Goal: Information Seeking & Learning: Understand process/instructions

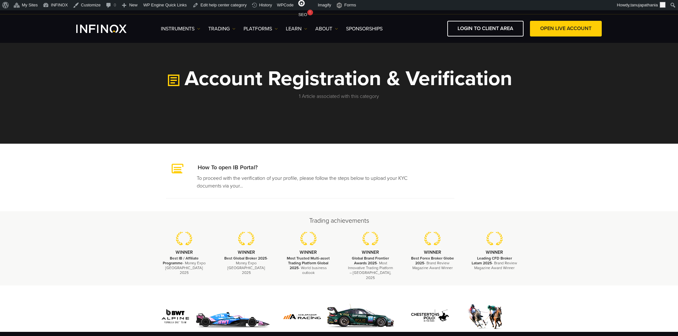
click at [251, 71] on h1 "Account Registration & Verification" at bounding box center [339, 79] width 372 height 22
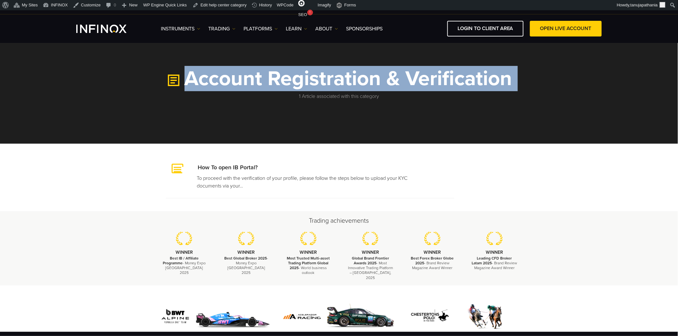
click at [251, 71] on h1 "Account Registration & Verification" at bounding box center [339, 79] width 372 height 22
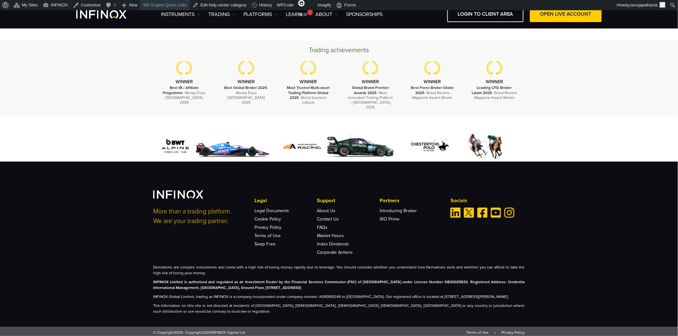
scroll to position [153, 0]
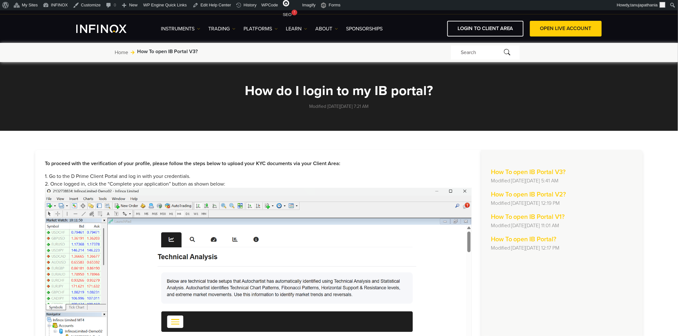
click at [284, 103] on p "Modified on Wed, 20 Aug at 7:21 AM" at bounding box center [339, 106] width 288 height 7
click at [283, 92] on h1 "How do I login to my IB portal?" at bounding box center [339, 91] width 288 height 14
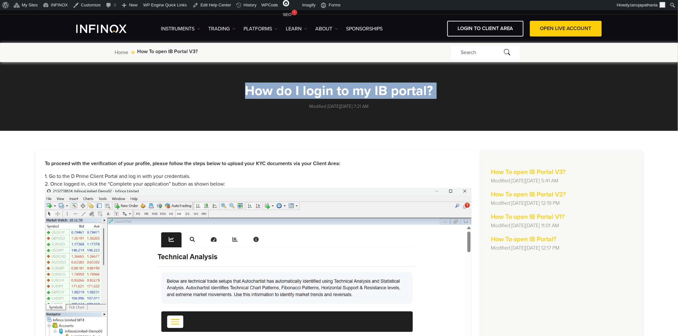
click at [283, 92] on h1 "How do I login to my IB portal?" at bounding box center [339, 91] width 288 height 14
click at [284, 91] on h1 "How do I login to my IB portal?" at bounding box center [339, 91] width 288 height 14
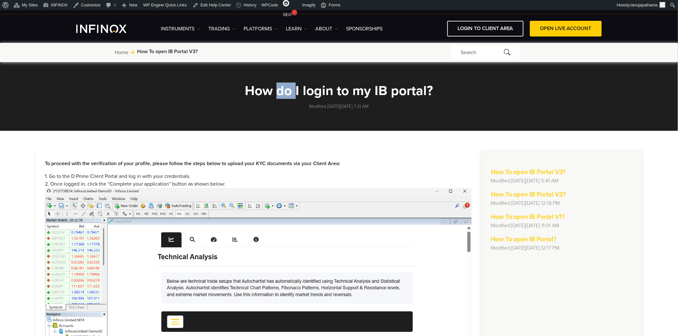
click at [284, 91] on h1 "How do I login to my IB portal?" at bounding box center [339, 91] width 288 height 14
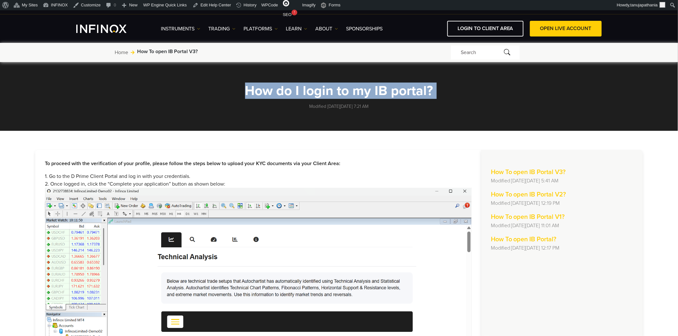
click at [284, 91] on h1 "How do I login to my IB portal?" at bounding box center [339, 91] width 288 height 14
click at [346, 95] on h1 "How do I login to my IB portal?" at bounding box center [339, 91] width 288 height 14
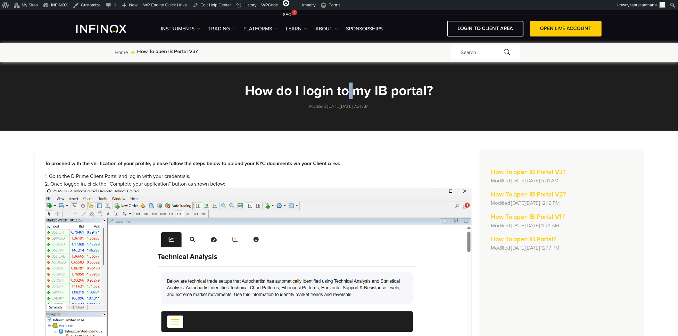
click at [346, 95] on h1 "How do I login to my IB portal?" at bounding box center [339, 91] width 288 height 14
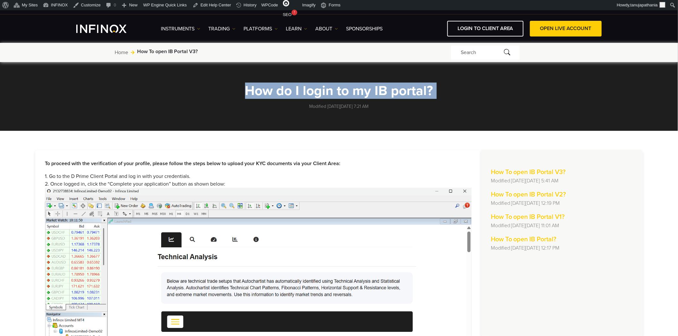
click at [346, 95] on h1 "How do I login to my IB portal?" at bounding box center [339, 91] width 288 height 14
click at [300, 84] on h1 "How do I login to my IB portal?" at bounding box center [339, 91] width 288 height 14
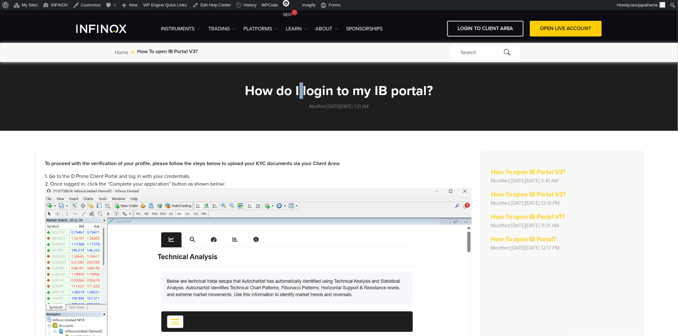
click at [300, 84] on h1 "How do I login to my IB portal?" at bounding box center [339, 91] width 288 height 14
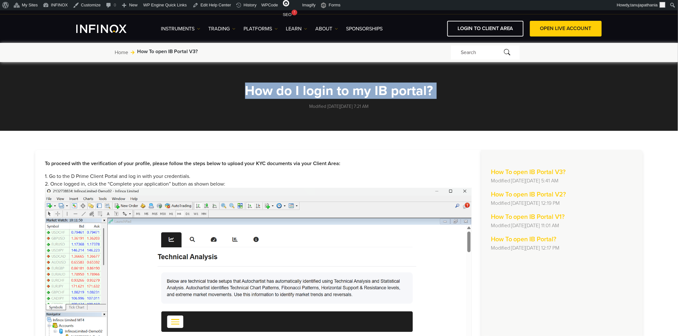
click at [300, 84] on h1 "How do I login to my IB portal?" at bounding box center [339, 91] width 288 height 14
click at [206, 4] on link "Edit Help Center" at bounding box center [212, 5] width 44 height 10
click at [308, 84] on h1 "How do I login to my IB portal?" at bounding box center [339, 91] width 288 height 14
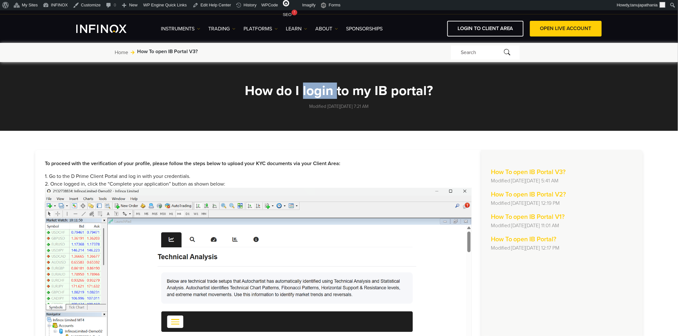
click at [308, 84] on h1 "How do I login to my IB portal?" at bounding box center [339, 91] width 288 height 14
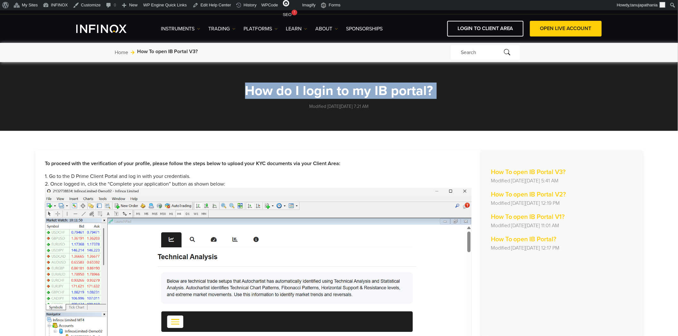
click at [308, 84] on h1 "How do I login to my IB portal?" at bounding box center [339, 91] width 288 height 14
click at [297, 92] on h1 "How do I login to my IB portal?" at bounding box center [339, 91] width 288 height 14
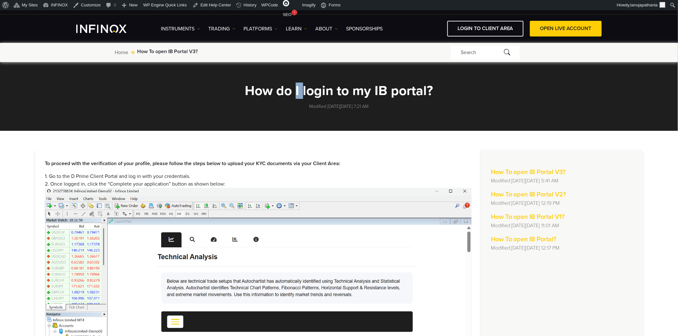
click at [297, 92] on h1 "How do I login to my IB portal?" at bounding box center [339, 91] width 288 height 14
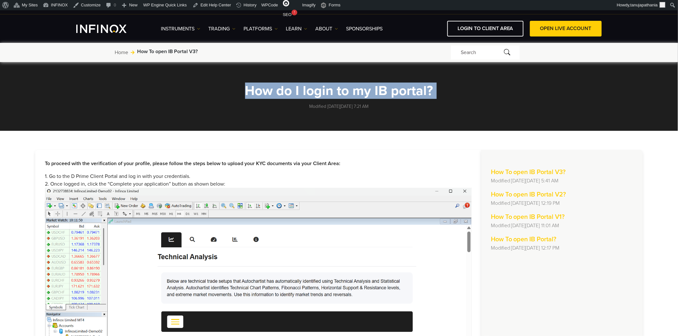
click at [297, 92] on h1 "How do I login to my IB portal?" at bounding box center [339, 91] width 288 height 14
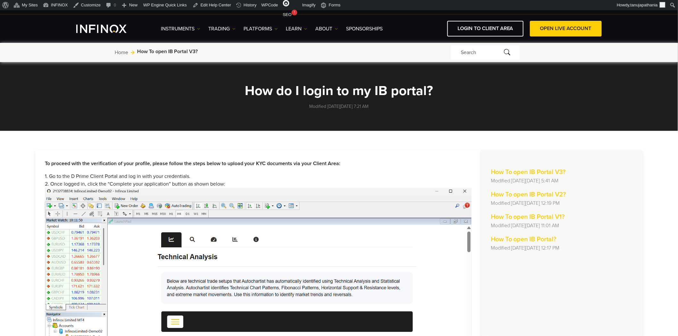
click at [398, 109] on p "Modified on Wed, 20 Aug at 7:21 AM" at bounding box center [339, 106] width 288 height 7
drag, startPoint x: 382, startPoint y: 108, endPoint x: 293, endPoint y: 113, distance: 88.9
click at [293, 113] on section "How do I login to my IB portal? Modified on Wed, 20 Aug at 7:21 AM" at bounding box center [339, 94] width 678 height 73
click at [293, 88] on h1 "How do I login to my IB portal?" at bounding box center [339, 91] width 288 height 14
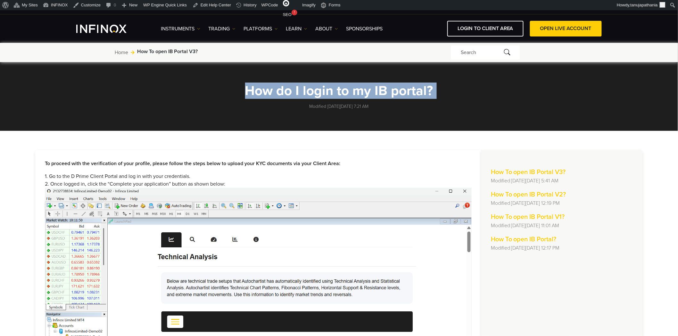
click at [293, 88] on h1 "How do I login to my IB portal?" at bounding box center [339, 91] width 288 height 14
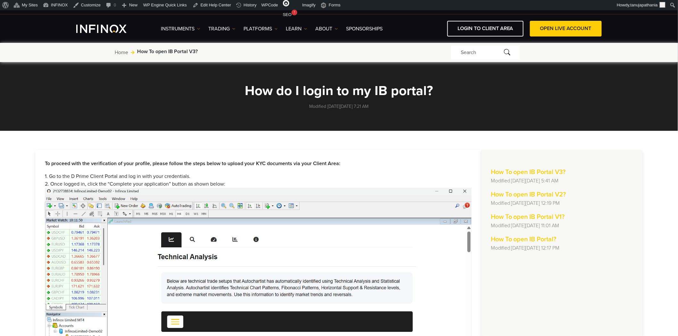
click at [436, 100] on div "How do I login to my IB portal? Modified on Wed, 20 Aug at 7:21 AM" at bounding box center [339, 97] width 288 height 26
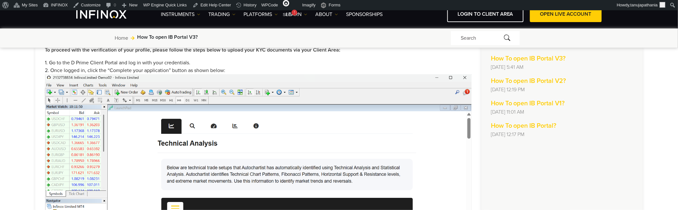
click at [507, 91] on p "[DATE] 12:19 PM" at bounding box center [562, 90] width 142 height 8
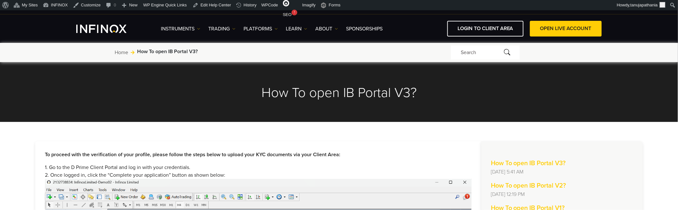
click at [324, 93] on h2 "How To open IB Portal V3?" at bounding box center [339, 93] width 288 height 16
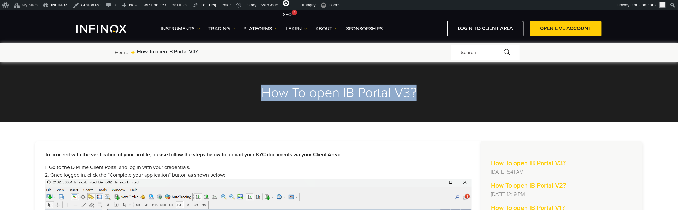
drag, startPoint x: 324, startPoint y: 93, endPoint x: 435, endPoint y: 166, distance: 132.8
click at [324, 94] on h2 "How To open IB Portal V3?" at bounding box center [339, 93] width 288 height 16
click at [459, 110] on section "How To open IB Portal V3?" at bounding box center [339, 90] width 678 height 63
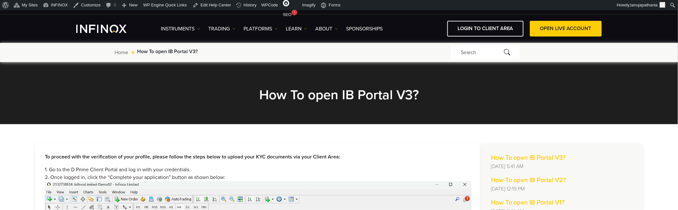
click at [286, 78] on section "How To open IB Portal V3?" at bounding box center [339, 92] width 678 height 63
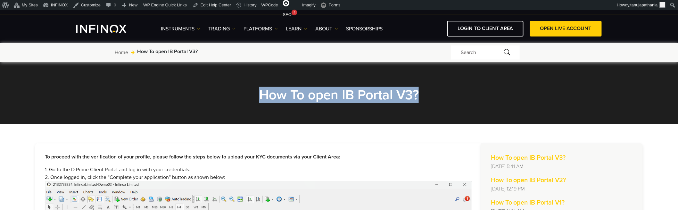
click at [286, 78] on section "How To open IB Portal V3?" at bounding box center [339, 92] width 678 height 63
click at [386, 87] on h2 "How To open IB Portal V3?" at bounding box center [339, 95] width 288 height 16
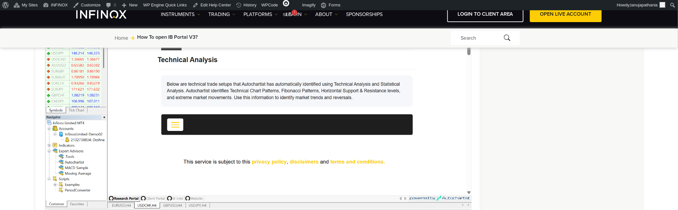
scroll to position [178, 0]
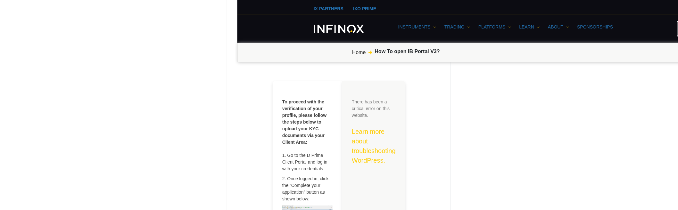
scroll to position [107, 0]
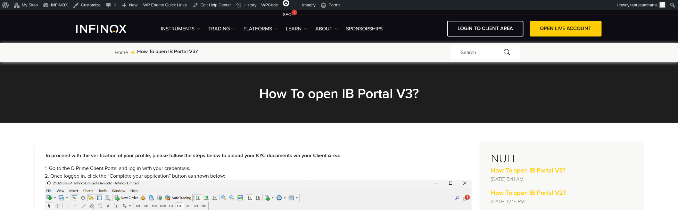
drag, startPoint x: 493, startPoint y: 155, endPoint x: 527, endPoint y: 156, distance: 34.3
click at [527, 156] on h3 "NULL" at bounding box center [562, 159] width 142 height 14
click at [528, 156] on h3 "NULL" at bounding box center [562, 159] width 142 height 14
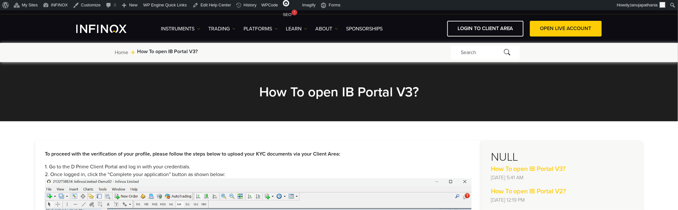
click at [516, 159] on h3 "NULL" at bounding box center [562, 157] width 142 height 14
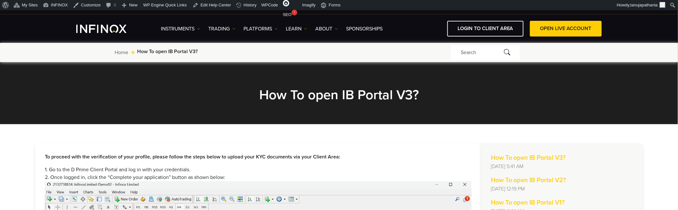
click at [167, 119] on section "How To open IB Portal V3?" at bounding box center [339, 92] width 678 height 63
click at [279, 95] on h2 "How To open IB Portal V3?" at bounding box center [339, 95] width 288 height 16
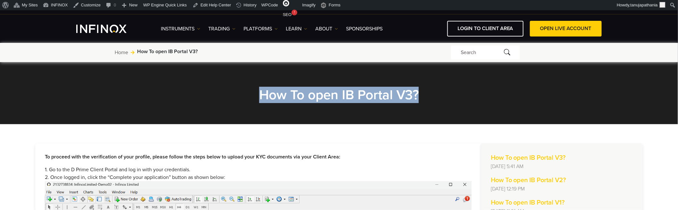
click at [279, 95] on h2 "How To open IB Portal V3?" at bounding box center [339, 95] width 288 height 16
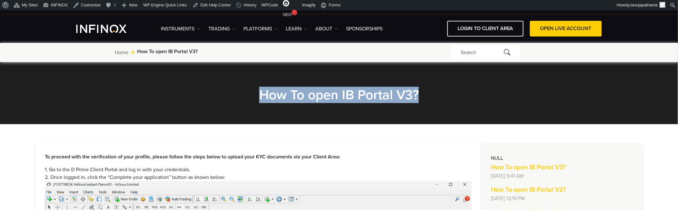
drag, startPoint x: 259, startPoint y: 94, endPoint x: 423, endPoint y: 94, distance: 164.3
click at [423, 94] on h2 "How To open IB Portal V3?" at bounding box center [339, 95] width 288 height 16
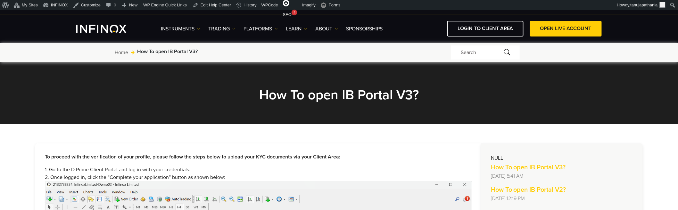
click at [395, 94] on h2 "How To open IB Portal V3?" at bounding box center [339, 95] width 288 height 16
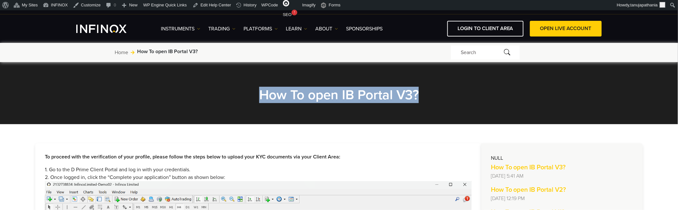
click at [395, 94] on h2 "How To open IB Portal V3?" at bounding box center [339, 95] width 288 height 16
click at [431, 95] on h2 "How To open IB Portal V3?" at bounding box center [339, 95] width 288 height 16
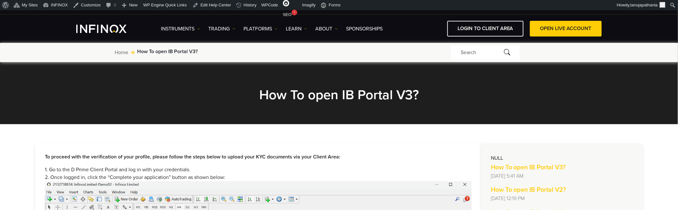
drag, startPoint x: 495, startPoint y: 158, endPoint x: 511, endPoint y: 156, distance: 16.1
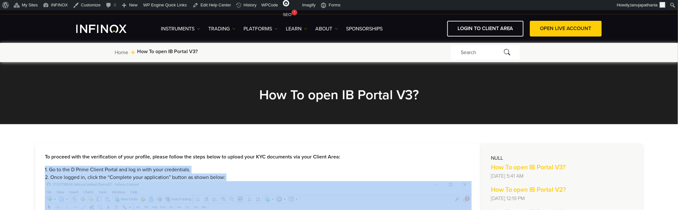
drag, startPoint x: 490, startPoint y: 157, endPoint x: 479, endPoint y: 156, distance: 11.0
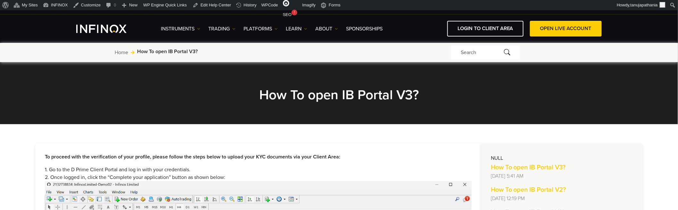
click at [299, 95] on h2 "How To open IB Portal V3?" at bounding box center [339, 95] width 288 height 16
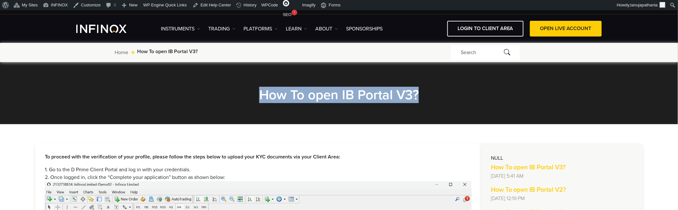
click at [299, 95] on h2 "How To open IB Portal V3?" at bounding box center [339, 95] width 288 height 16
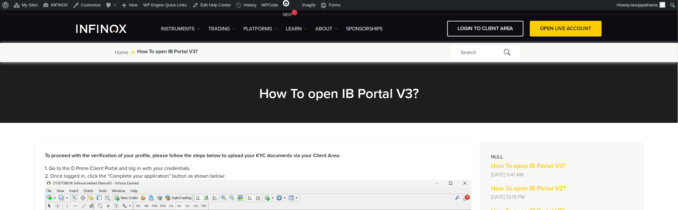
click at [318, 94] on h2 "How To open IB Portal V3?" at bounding box center [339, 94] width 288 height 16
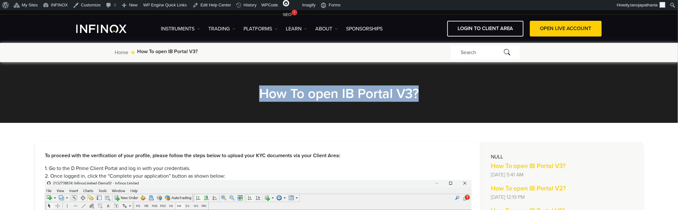
click at [318, 94] on h2 "How To open IB Portal V3?" at bounding box center [339, 94] width 288 height 16
click at [313, 98] on h2 "How To open IB Portal V3?" at bounding box center [339, 94] width 288 height 16
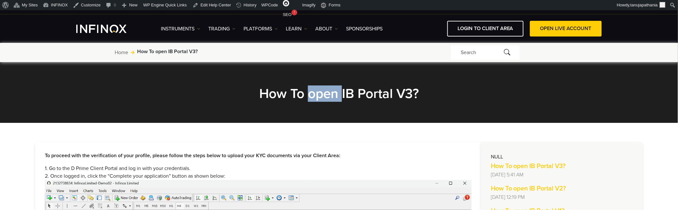
click at [313, 98] on h2 "How To open IB Portal V3?" at bounding box center [339, 94] width 288 height 16
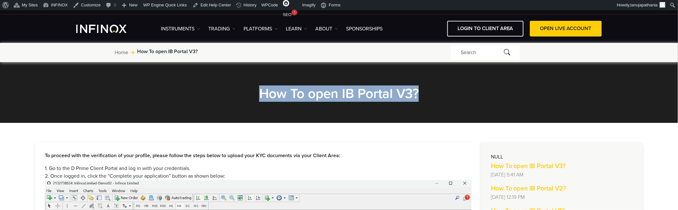
click at [313, 98] on h2 "How To open IB Portal V3?" at bounding box center [339, 94] width 288 height 16
click at [379, 97] on h2 "How To open IB Portal V3?" at bounding box center [339, 94] width 288 height 16
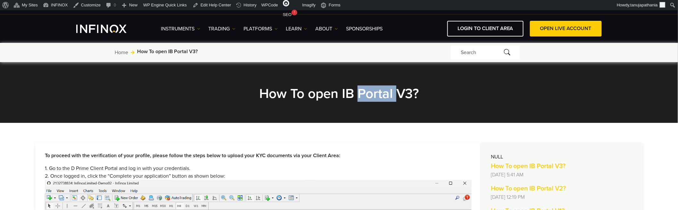
click at [379, 97] on h2 "How To open IB Portal V3?" at bounding box center [339, 94] width 288 height 16
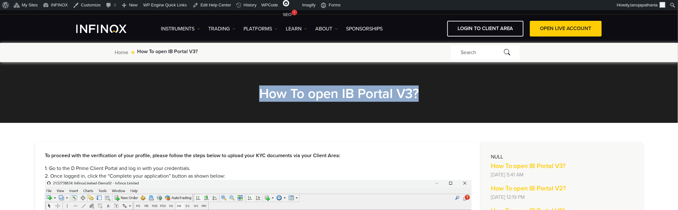
click at [379, 96] on h2 "How To open IB Portal V3?" at bounding box center [339, 94] width 288 height 16
click at [423, 90] on h2 "How To open IB Portal V3?" at bounding box center [339, 94] width 288 height 16
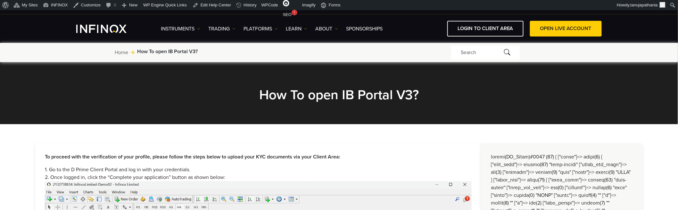
click at [382, 92] on h2 "How To open IB Portal V3?" at bounding box center [339, 95] width 288 height 16
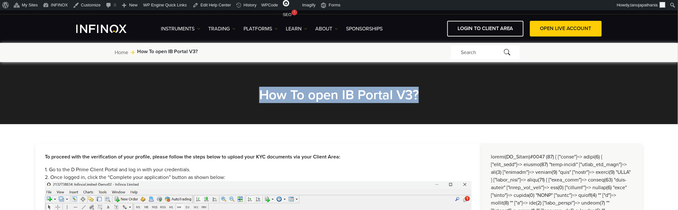
click at [382, 92] on h2 "How To open IB Portal V3?" at bounding box center [339, 95] width 288 height 16
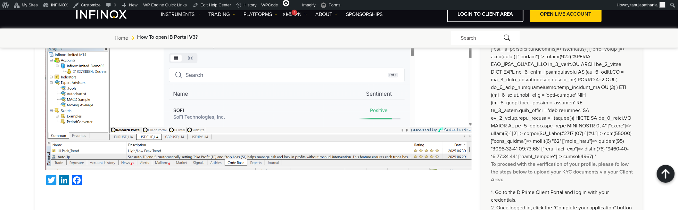
scroll to position [534, 0]
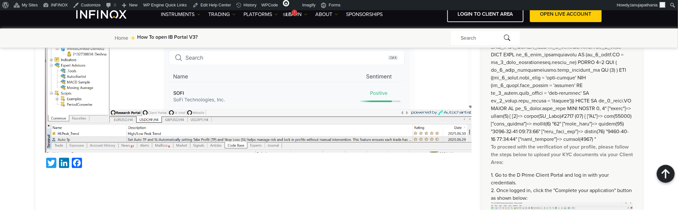
click at [523, 143] on p "To proceed with the verification of your profile, please follow the steps below…" at bounding box center [562, 154] width 142 height 23
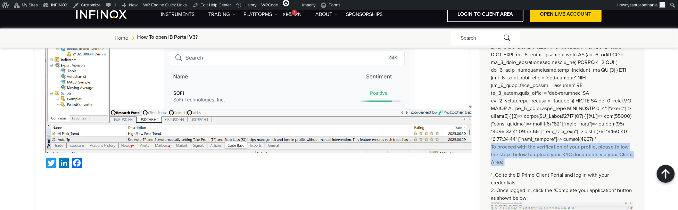
click at [523, 143] on p "To proceed with the verification of your profile, please follow the steps below…" at bounding box center [562, 154] width 142 height 23
click at [542, 151] on p "To proceed with the verification of your profile, please follow the steps below…" at bounding box center [562, 154] width 142 height 23
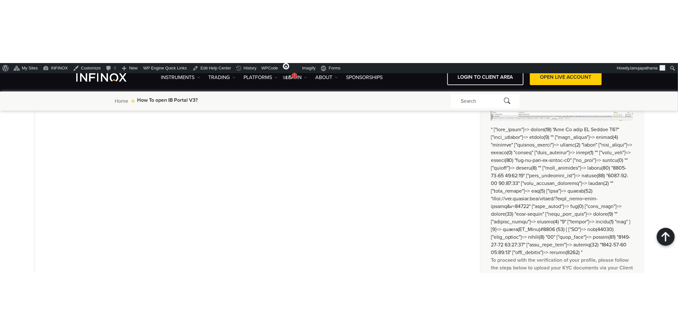
scroll to position [854, 0]
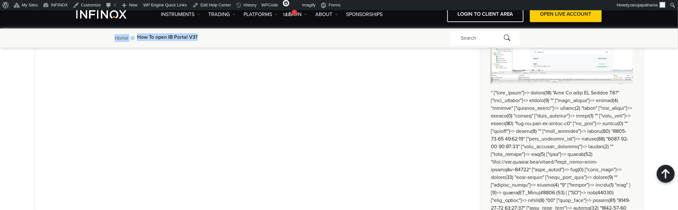
drag, startPoint x: 102, startPoint y: 37, endPoint x: 215, endPoint y: 40, distance: 113.5
click at [215, 40] on div "IX INTEL - POPULAR SEARCHES Market Updates What's New International News Financ…" at bounding box center [339, 38] width 678 height 19
click at [215, 40] on div "Home Jump to: How To open IB Portal V3?" at bounding box center [283, 38] width 336 height 10
drag, startPoint x: 100, startPoint y: 37, endPoint x: 203, endPoint y: 37, distance: 102.5
click at [203, 37] on div "IX INTEL - POPULAR SEARCHES Market Updates What's New International News Financ…" at bounding box center [339, 38] width 678 height 19
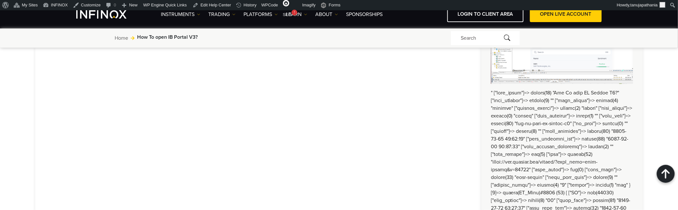
click at [224, 40] on div "Home Jump to: How To open IB Portal V3?" at bounding box center [283, 38] width 336 height 10
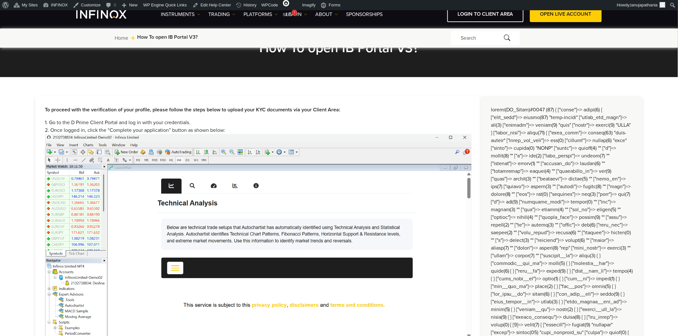
scroll to position [0, 0]
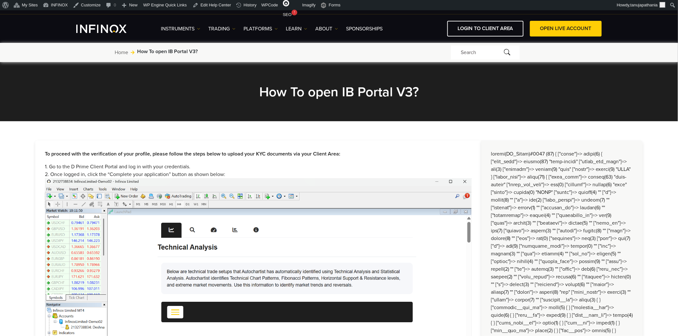
click at [314, 103] on section "How To open IB Portal V3?" at bounding box center [339, 89] width 678 height 63
click at [314, 95] on h2 "How To open IB Portal V3?" at bounding box center [339, 92] width 288 height 16
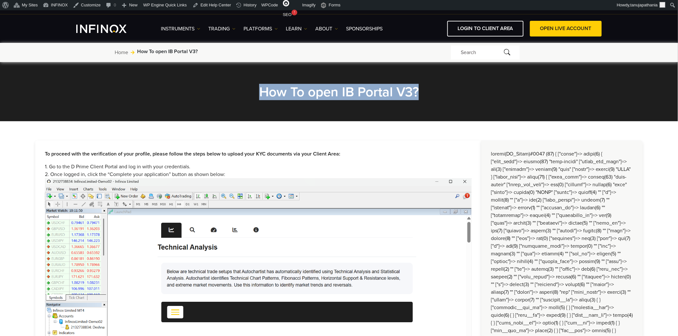
click at [314, 95] on h2 "How To open IB Portal V3?" at bounding box center [339, 92] width 288 height 16
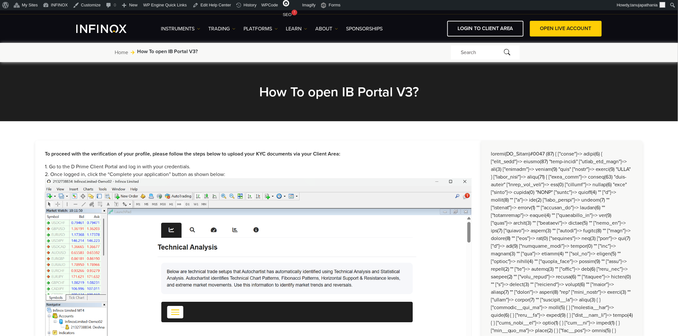
click at [224, 174] on li "2. Once logged in, click the “Complete your application” button as shown below:" at bounding box center [258, 175] width 427 height 8
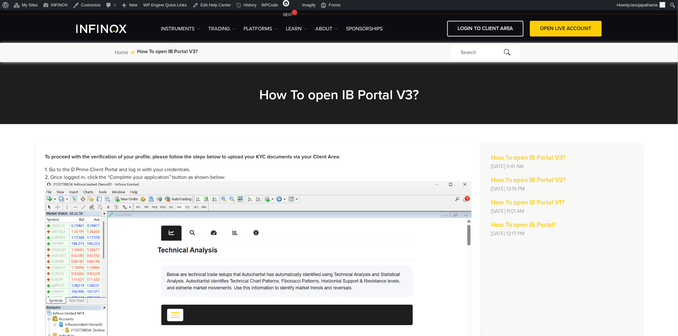
click at [297, 102] on h2 "How To open IB Portal V3?" at bounding box center [339, 95] width 288 height 16
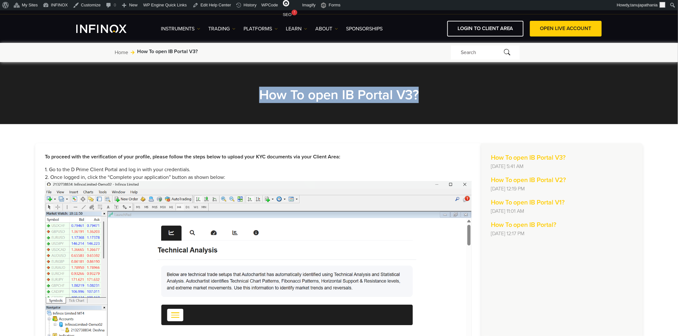
click at [297, 102] on h2 "How To open IB Portal V3?" at bounding box center [339, 95] width 288 height 16
click at [298, 95] on h2 "How To open IB Portal V3?" at bounding box center [339, 95] width 288 height 16
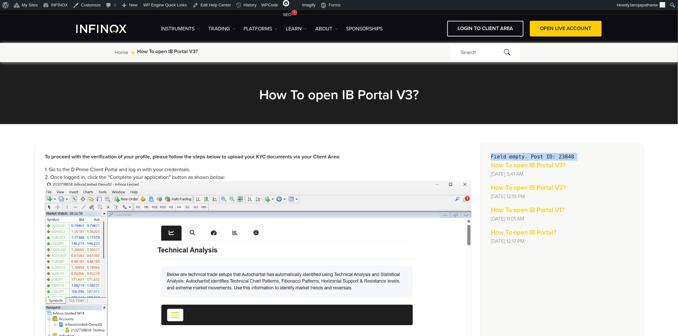
click at [515, 154] on pre "Field empty. Post ID: 23848" at bounding box center [562, 157] width 142 height 8
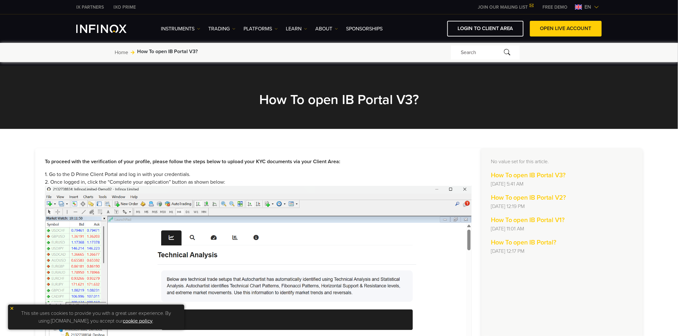
click at [508, 159] on p "No value set for this article." at bounding box center [562, 162] width 142 height 8
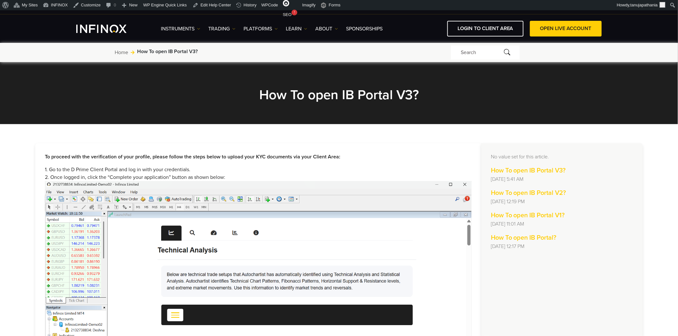
click at [508, 159] on p "No value set for this article." at bounding box center [562, 157] width 142 height 8
click at [402, 94] on h2 "How To open IB Portal V3?" at bounding box center [339, 95] width 288 height 16
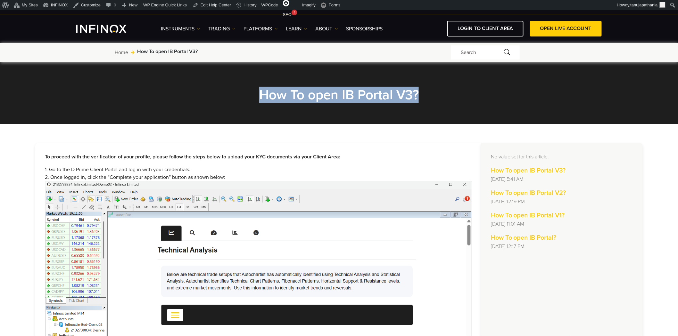
click at [402, 94] on h2 "How To open IB Portal V3?" at bounding box center [339, 95] width 288 height 16
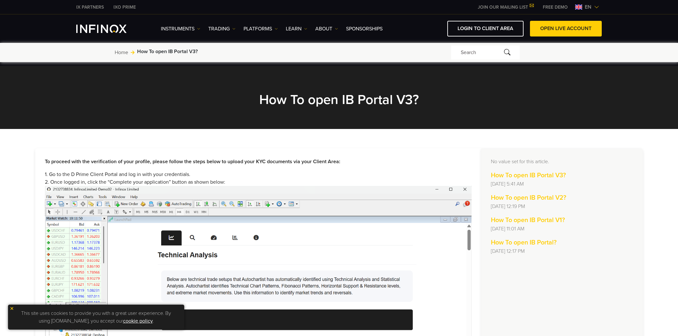
click at [518, 159] on p "No value set for this article." at bounding box center [562, 162] width 142 height 8
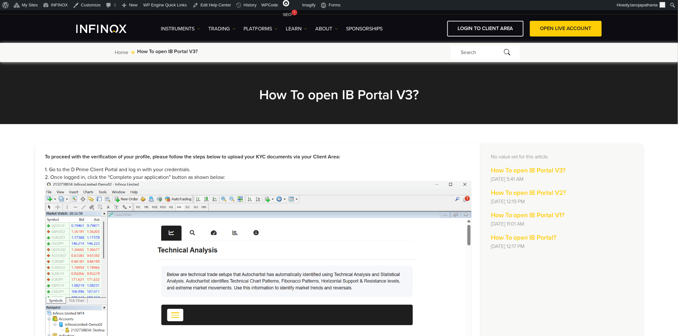
click at [284, 103] on section "How To open IB Portal V3?" at bounding box center [339, 92] width 678 height 63
click at [284, 102] on h2 "How To open IB Portal V3?" at bounding box center [339, 95] width 288 height 16
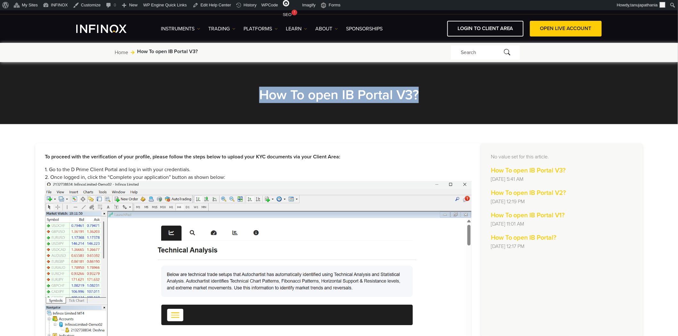
click at [284, 102] on h2 "How To open IB Portal V3?" at bounding box center [339, 95] width 288 height 16
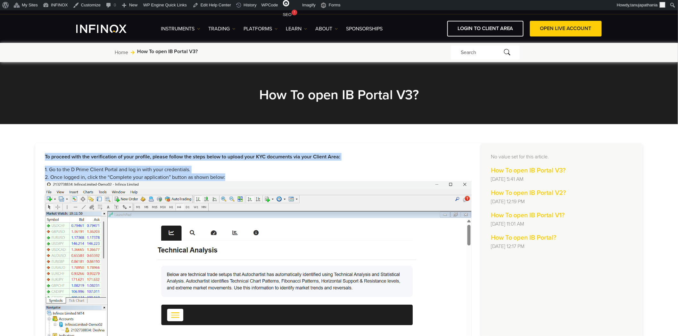
drag, startPoint x: 247, startPoint y: 178, endPoint x: 26, endPoint y: 149, distance: 223.0
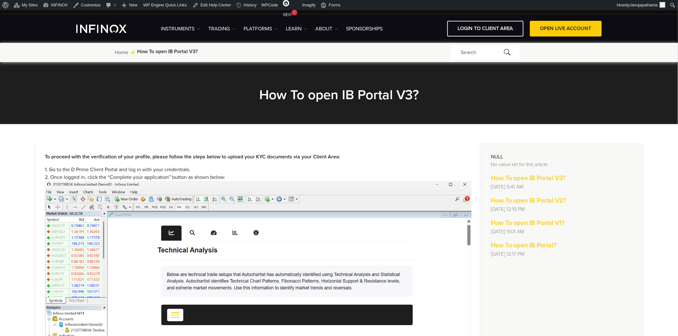
click at [501, 162] on p "No value set for this article." at bounding box center [562, 165] width 142 height 8
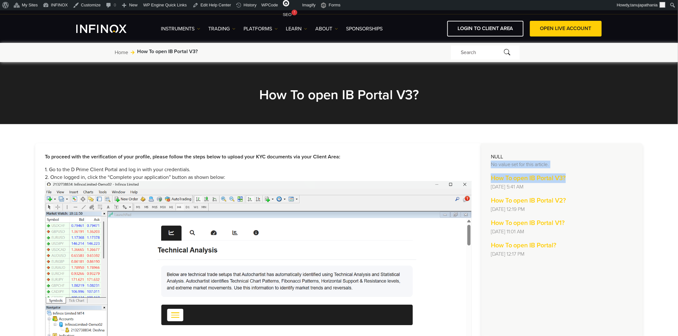
drag, startPoint x: 590, startPoint y: 169, endPoint x: 490, endPoint y: 161, distance: 100.2
click at [532, 174] on div "How To open IB Portal V3? Wed, 03 Sep at 5:41 AM" at bounding box center [562, 182] width 142 height 17
drag, startPoint x: 566, startPoint y: 169, endPoint x: 486, endPoint y: 151, distance: 82.1
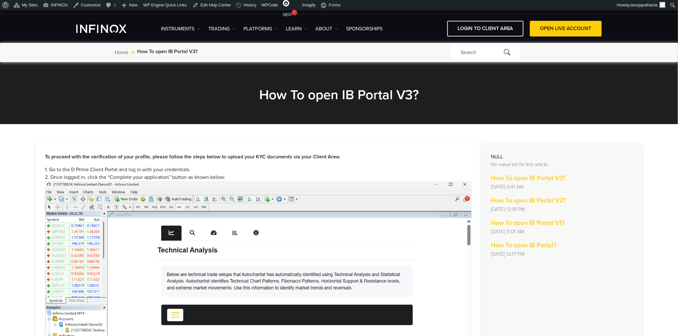
click at [580, 165] on p "No value set for this article." at bounding box center [562, 165] width 142 height 8
drag, startPoint x: 552, startPoint y: 166, endPoint x: 490, endPoint y: 151, distance: 63.6
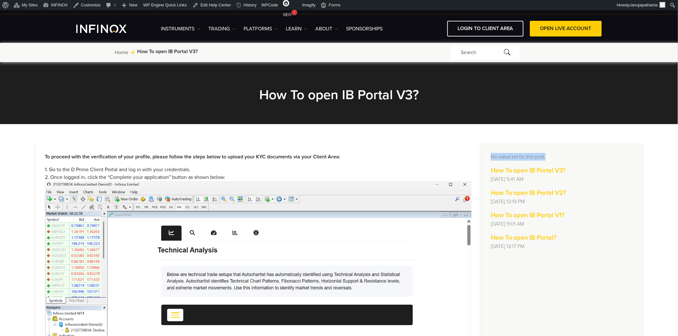
drag, startPoint x: 486, startPoint y: 159, endPoint x: 563, endPoint y: 158, distance: 76.9
click at [563, 158] on p "No value set for this post." at bounding box center [562, 157] width 142 height 8
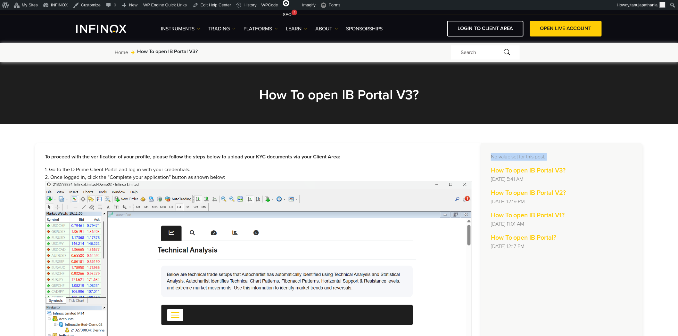
click at [511, 154] on p "No value set for this post." at bounding box center [562, 157] width 142 height 8
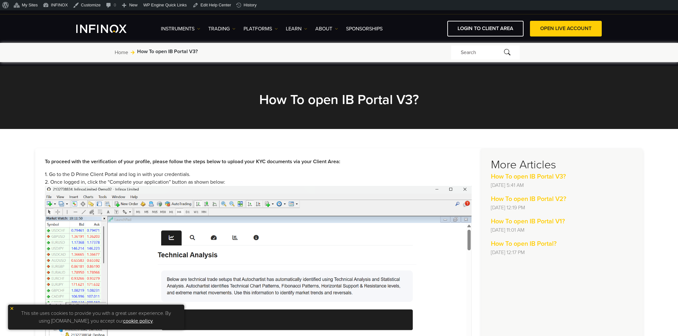
click at [520, 164] on h3 "More Articles" at bounding box center [562, 165] width 142 height 14
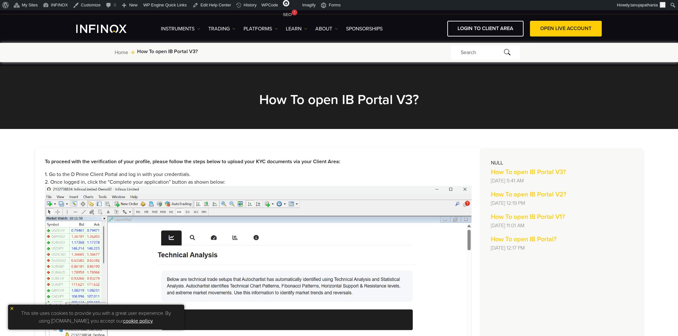
click at [292, 102] on h2 "How To open IB Portal V3?" at bounding box center [339, 100] width 288 height 16
